Goal: Information Seeking & Learning: Learn about a topic

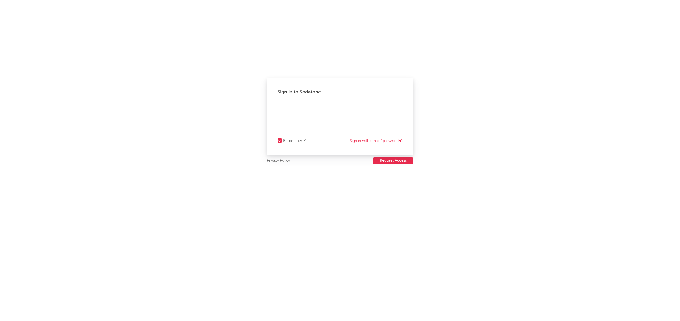
select select "recorded_music"
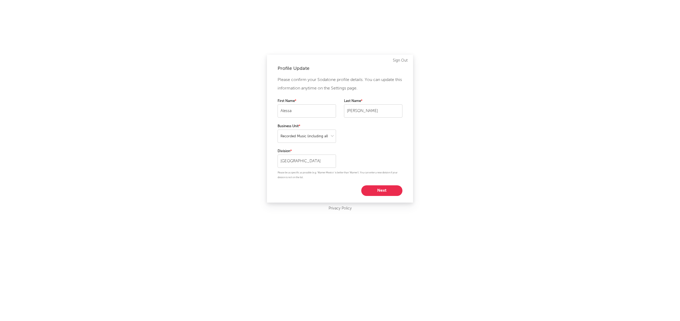
click at [371, 193] on button "Next" at bounding box center [381, 190] width 41 height 11
select select "marketing"
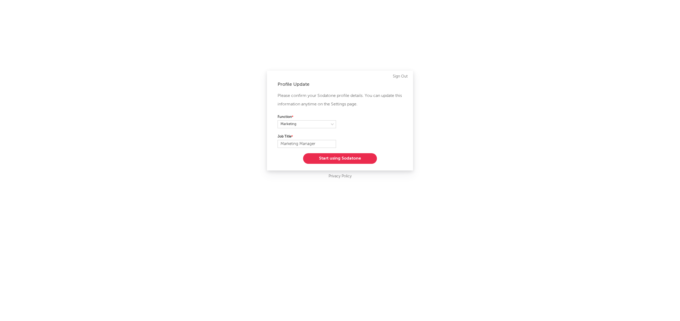
click at [344, 162] on button "Start using Sodatone" at bounding box center [340, 158] width 74 height 11
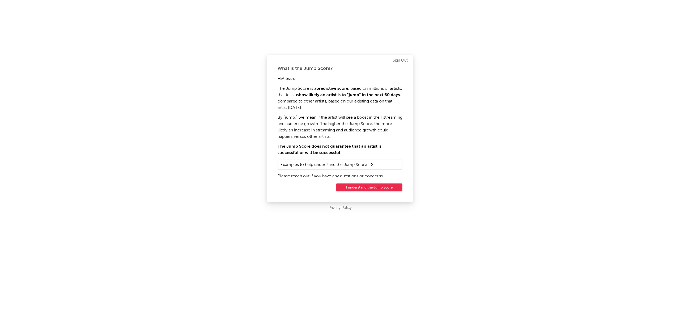
click at [371, 190] on button "I understand the Jump Score" at bounding box center [369, 188] width 66 height 8
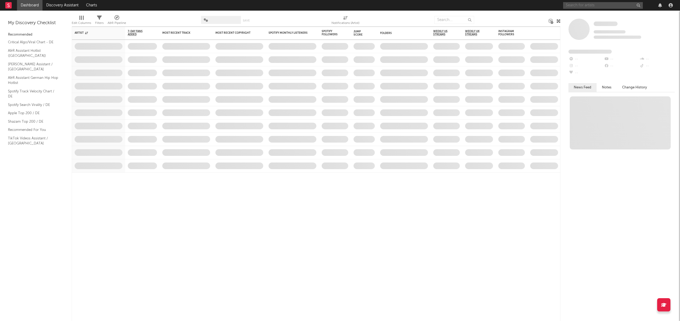
click at [575, 6] on input "text" at bounding box center [603, 5] width 80 height 7
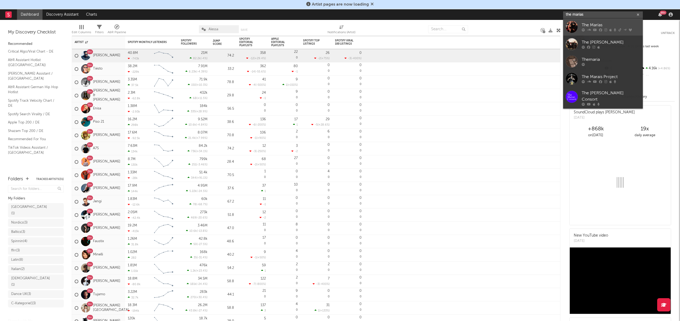
type input "the marias"
click at [615, 21] on link "The Marías" at bounding box center [603, 26] width 80 height 17
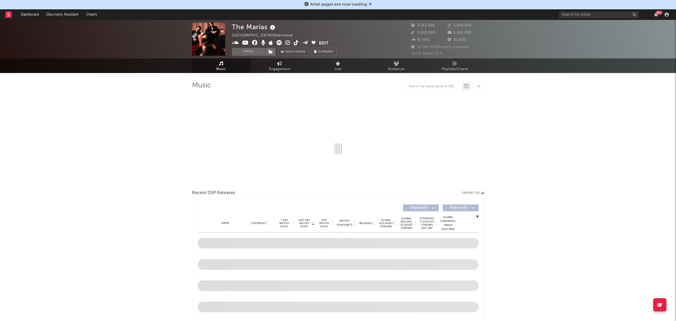
select select "6m"
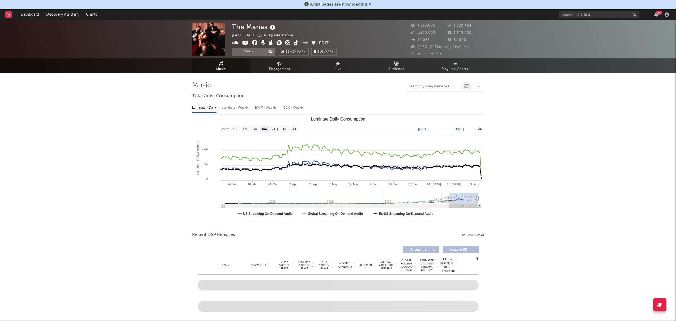
click at [430, 88] on input "text" at bounding box center [434, 86] width 56 height 4
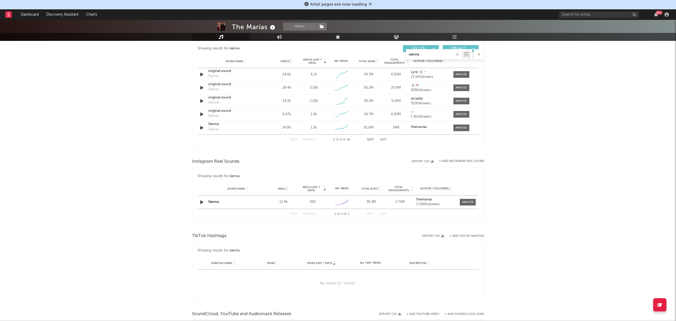
scroll to position [257, 0]
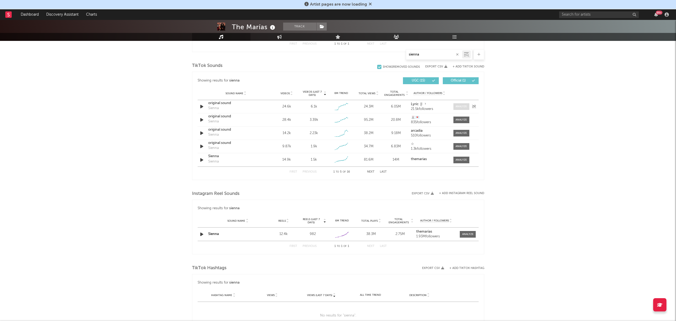
type input "sienna"
click at [455, 109] on span at bounding box center [461, 106] width 16 height 7
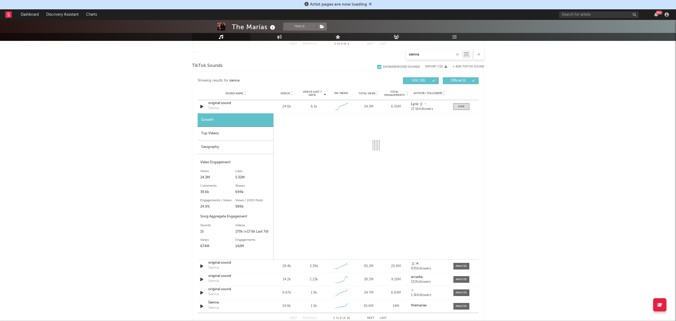
select select "1w"
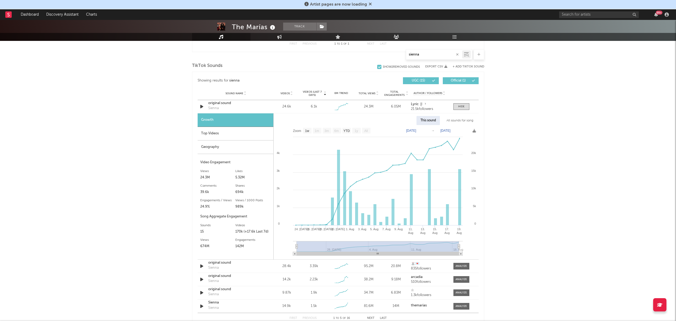
click at [231, 134] on div "Top Videos" at bounding box center [236, 134] width 76 height 14
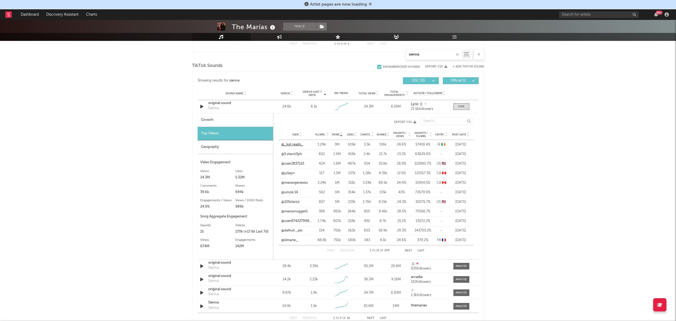
click at [297, 145] on link "@_kat.reads_" at bounding box center [292, 144] width 22 height 5
click at [297, 153] on link "@5.starst3ph" at bounding box center [291, 154] width 21 height 5
click at [297, 162] on link "@user2837122" at bounding box center [292, 163] width 23 height 5
click at [292, 172] on link "@ju1eyn" at bounding box center [287, 173] width 13 height 5
click at [293, 181] on link "@meowgenesiss" at bounding box center [294, 182] width 27 height 5
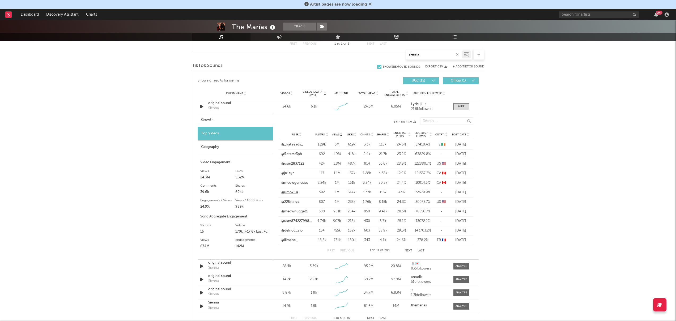
click at [292, 193] on link "@umok.14" at bounding box center [289, 192] width 17 height 5
click at [292, 203] on link "@225starzz" at bounding box center [290, 201] width 18 height 5
click at [291, 210] on link "@meownugget1" at bounding box center [294, 211] width 26 height 5
click at [292, 219] on link "@user87422799850" at bounding box center [296, 221] width 31 height 5
click at [291, 229] on link "@defnot._alo" at bounding box center [291, 230] width 21 height 5
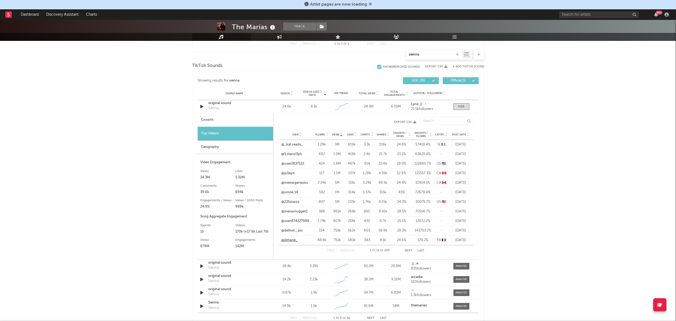
click at [291, 239] on link "@iiimane_" at bounding box center [289, 240] width 16 height 5
click at [406, 250] on button "Next" at bounding box center [408, 250] width 7 height 3
click at [297, 144] on link "@saendowich" at bounding box center [292, 144] width 22 height 5
click at [299, 154] on link "@madebylyricvs" at bounding box center [294, 154] width 26 height 5
click at [296, 162] on link "@b4ddietea" at bounding box center [290, 163] width 19 height 5
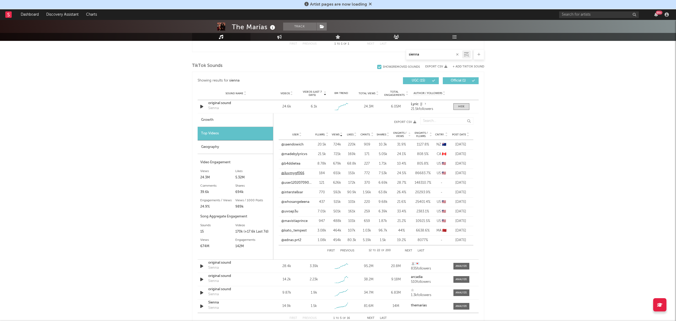
click at [295, 173] on link "@iluvmygf066" at bounding box center [292, 173] width 23 height 5
click at [296, 183] on link "@user120207090507" at bounding box center [296, 182] width 31 height 5
click at [296, 194] on link "@interstellxar" at bounding box center [292, 192] width 22 height 5
click at [296, 201] on link "@whosangeleena" at bounding box center [295, 201] width 28 height 5
drag, startPoint x: 292, startPoint y: 211, endPoint x: 294, endPoint y: 221, distance: 10.7
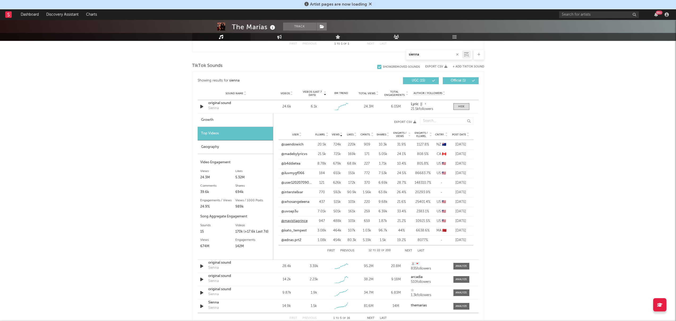
click at [292, 211] on link "@uvoap3u" at bounding box center [289, 211] width 17 height 5
click at [294, 222] on link "@mavistiaprince" at bounding box center [294, 221] width 26 height 5
click at [292, 230] on link "@kato_tempest" at bounding box center [294, 230] width 26 height 5
click at [293, 239] on link "@ednas.prt2" at bounding box center [291, 240] width 20 height 5
